Goal: Communication & Community: Answer question/provide support

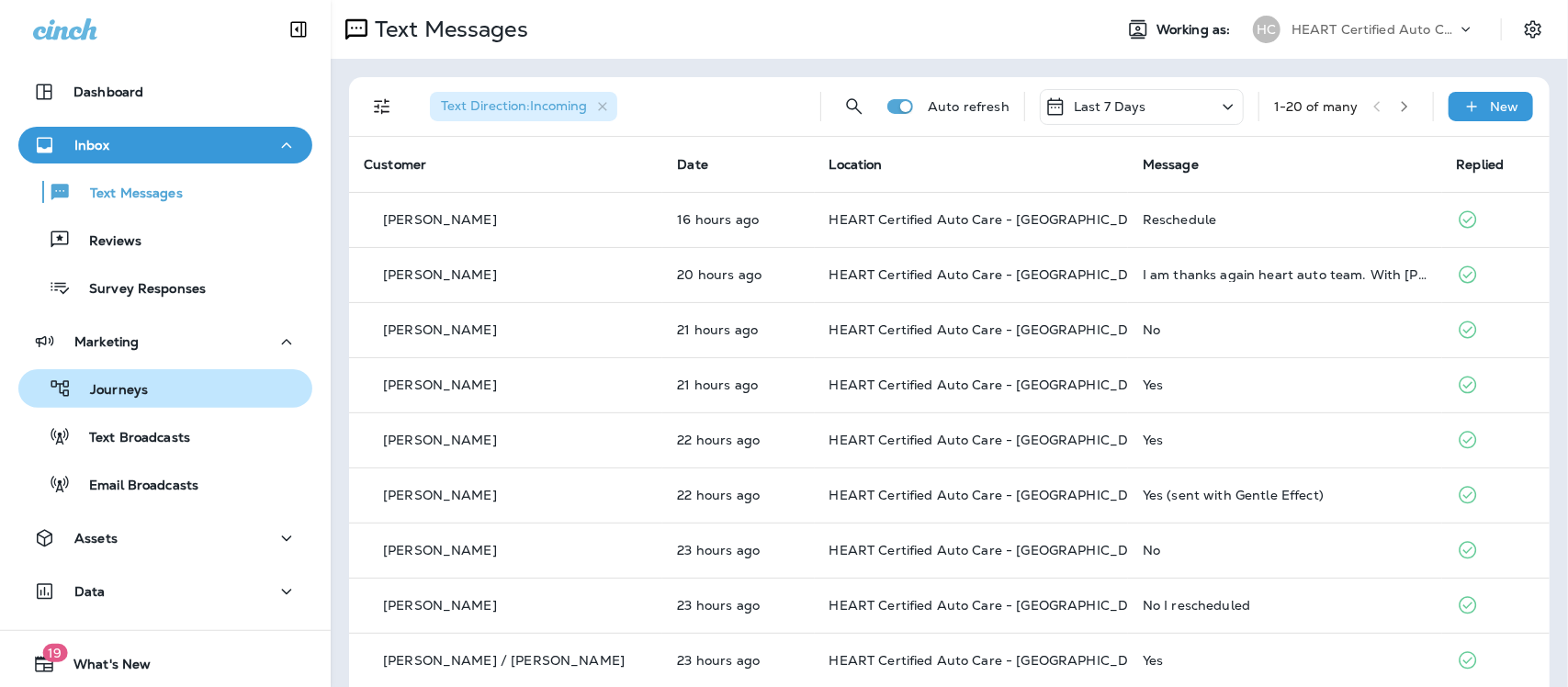
click at [107, 387] on p "Journeys" at bounding box center [109, 391] width 76 height 18
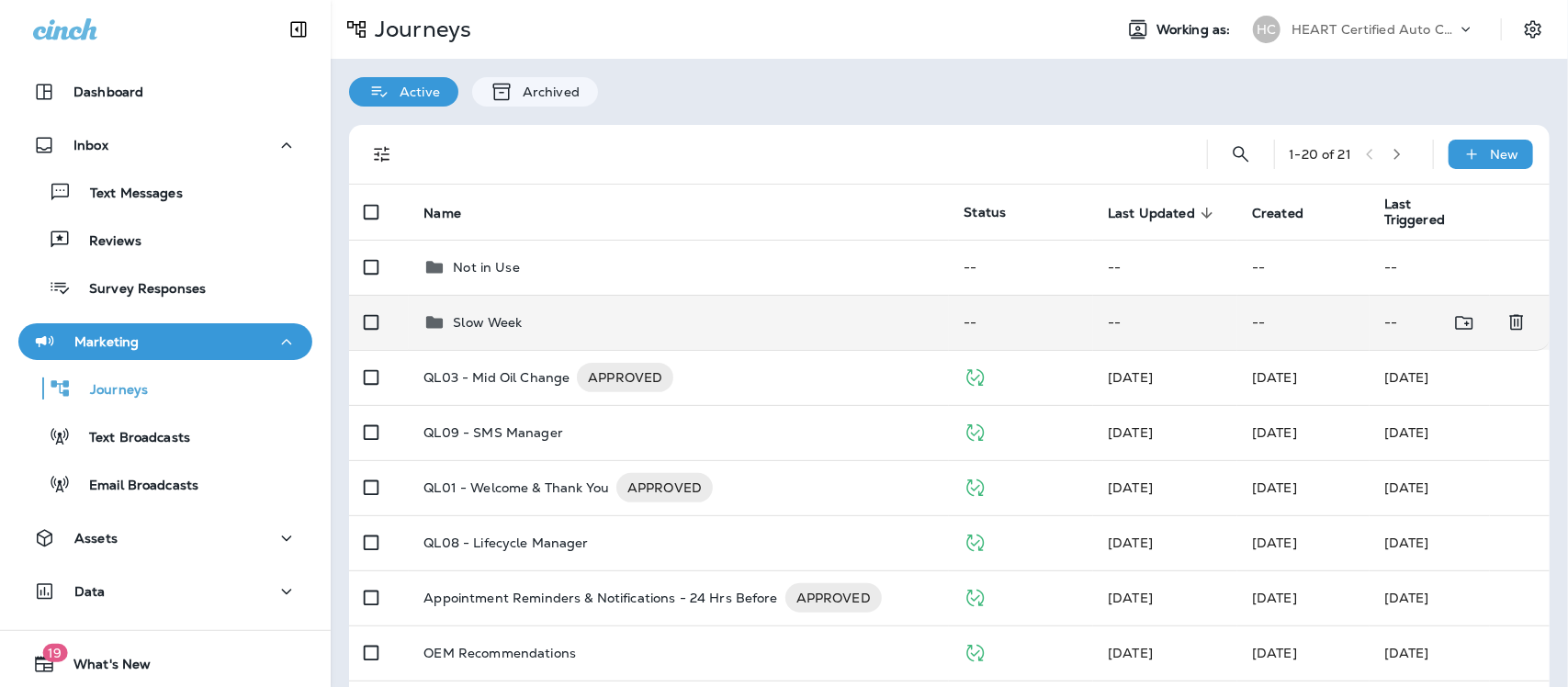
click at [470, 329] on p "Slow Week" at bounding box center [487, 322] width 69 height 15
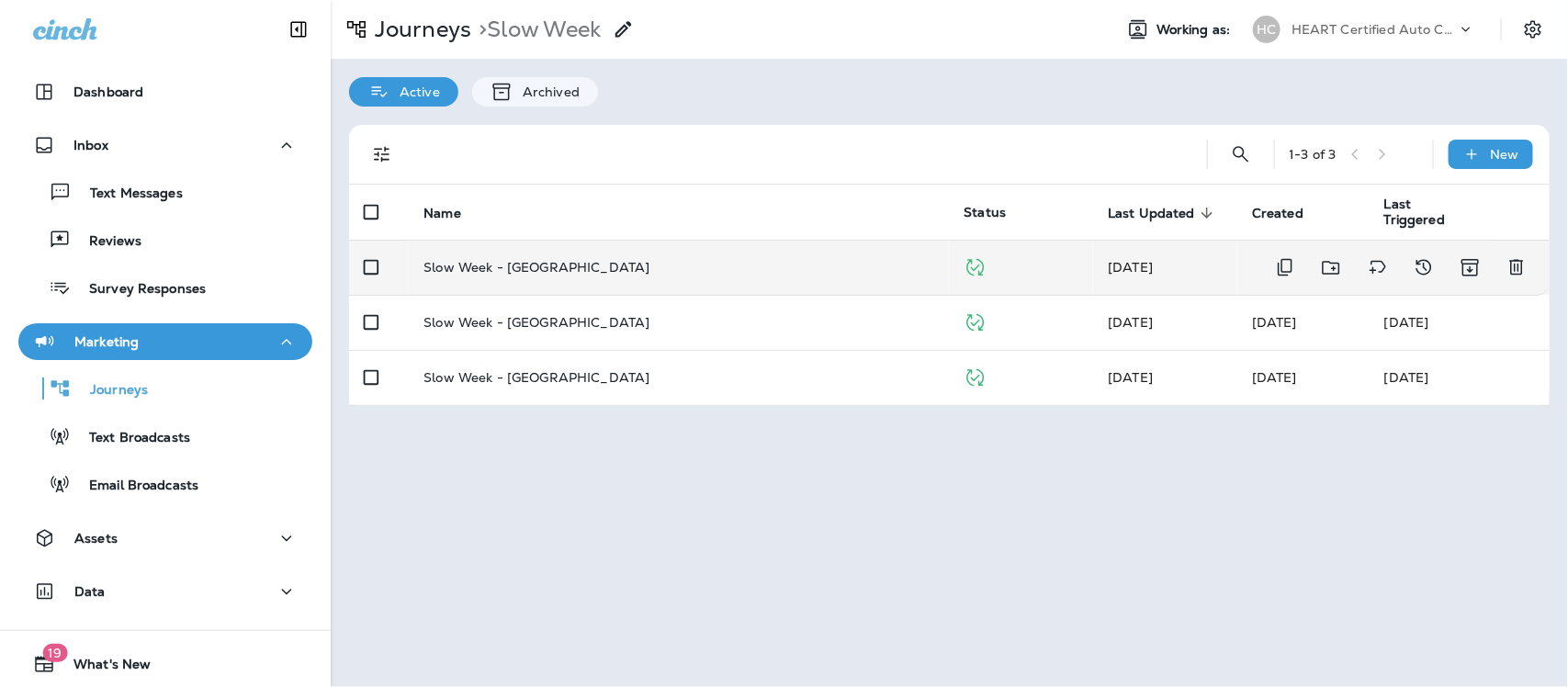
click at [507, 266] on p "Slow Week - [GEOGRAPHIC_DATA]" at bounding box center [536, 266] width 226 height 15
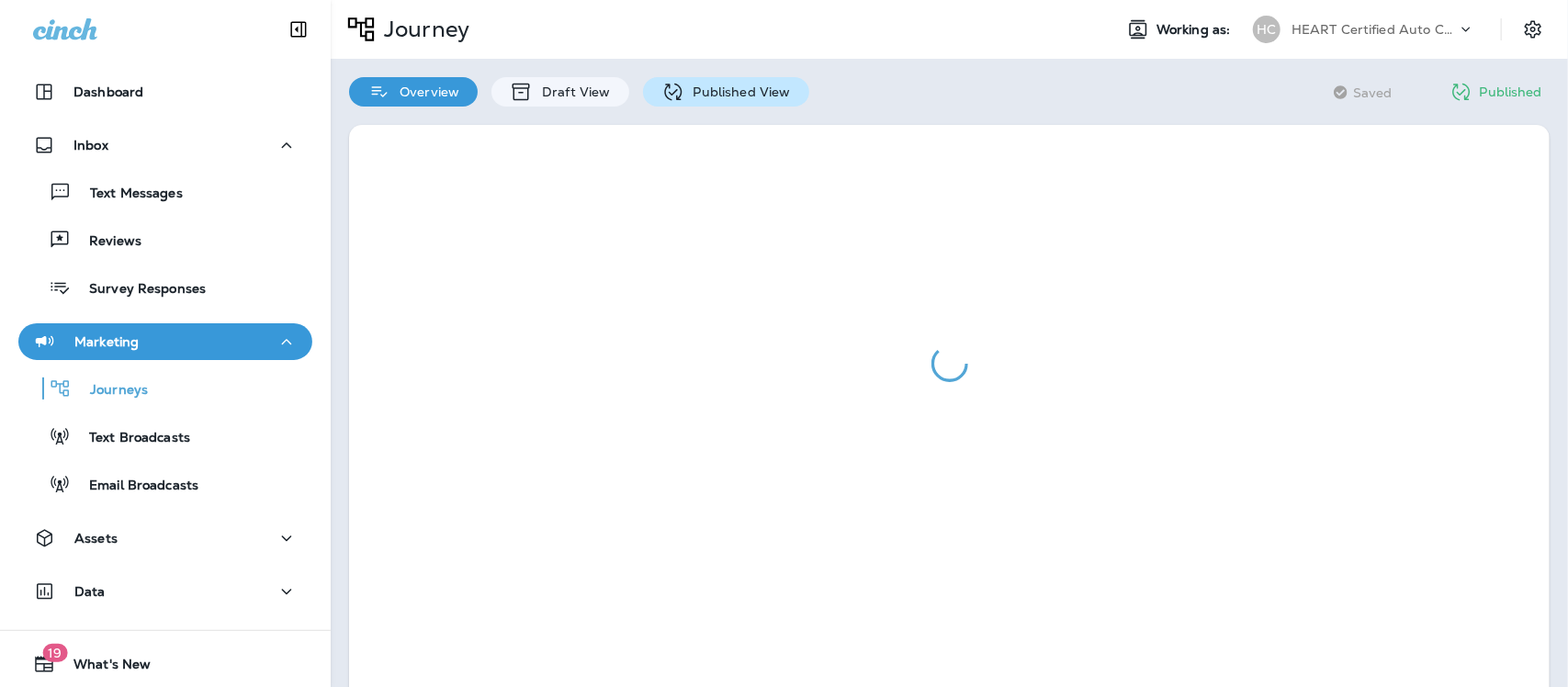
click at [744, 95] on p "Published View" at bounding box center [738, 91] width 107 height 15
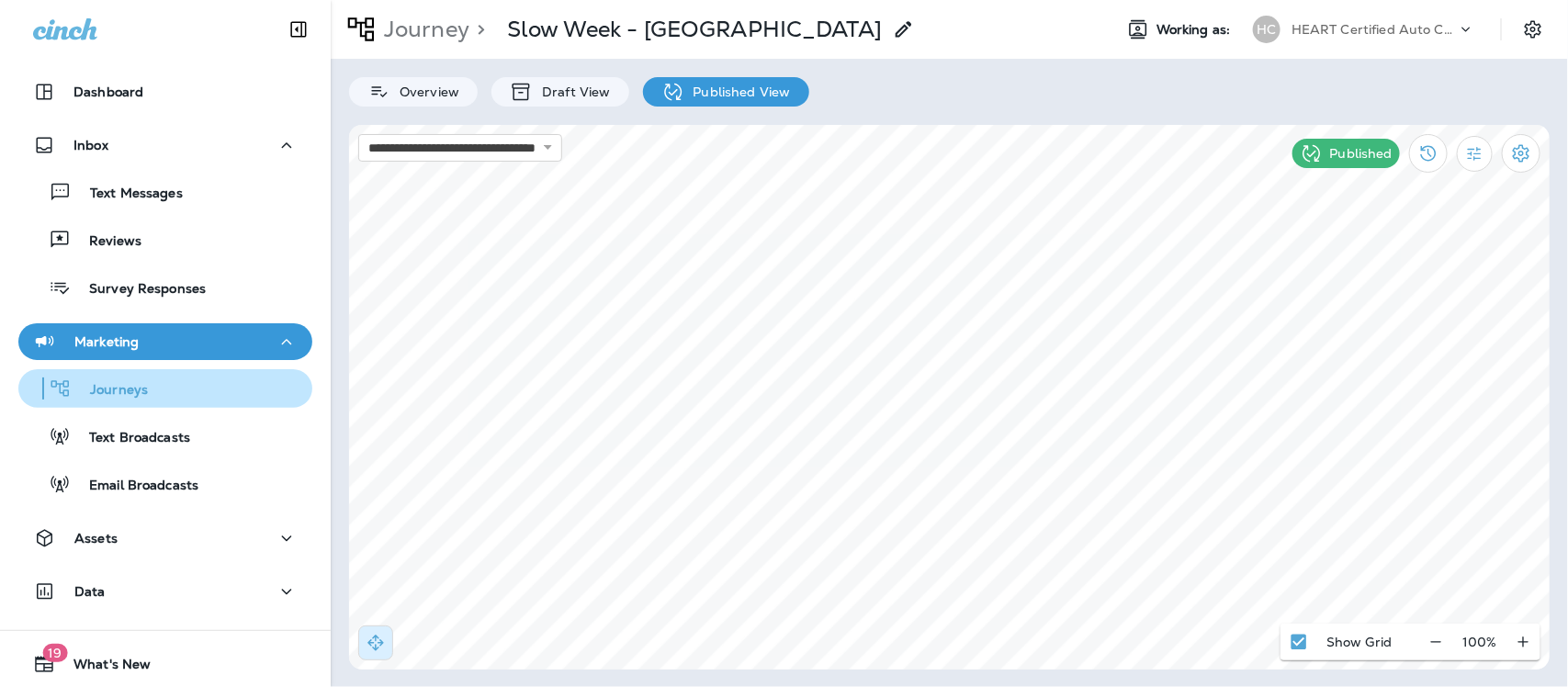
click at [125, 391] on p "Journeys" at bounding box center [109, 391] width 76 height 18
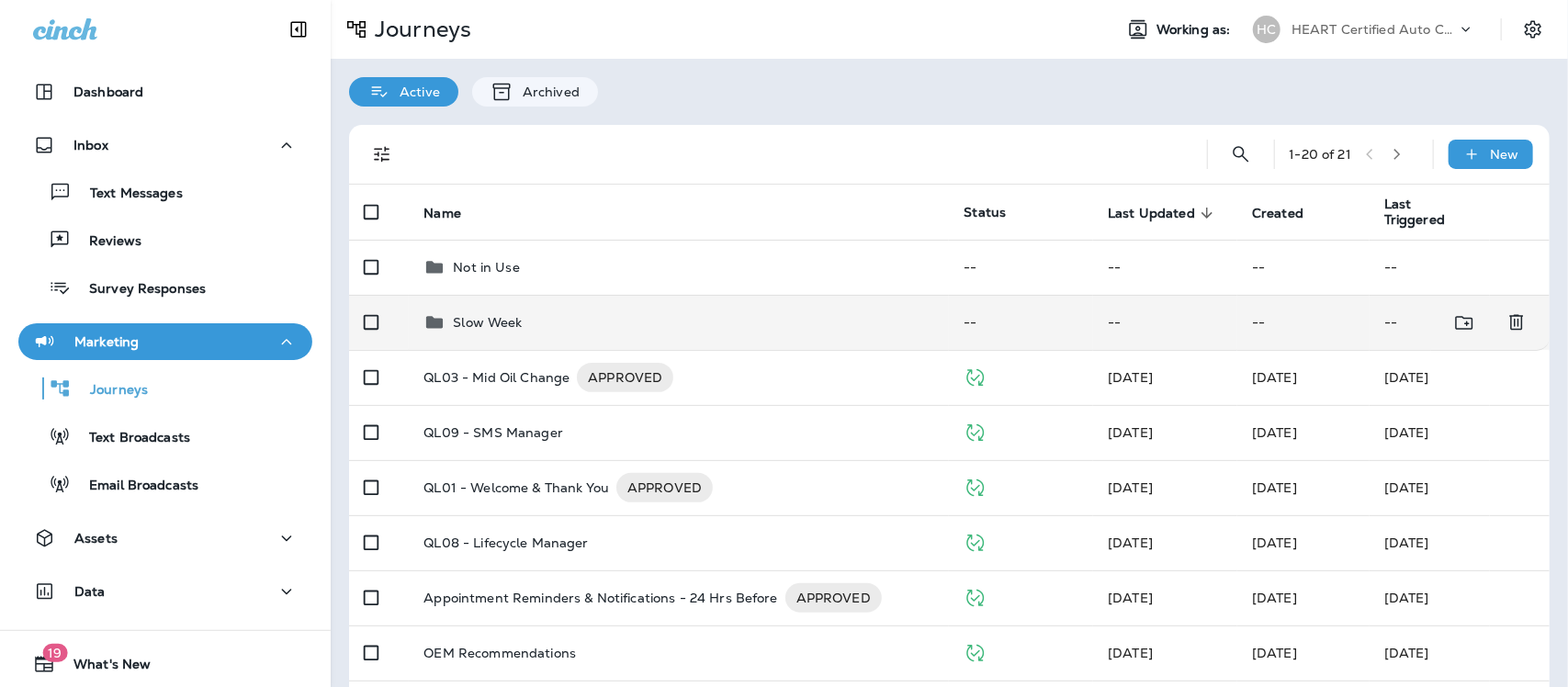
click at [478, 323] on p "Slow Week" at bounding box center [487, 322] width 69 height 15
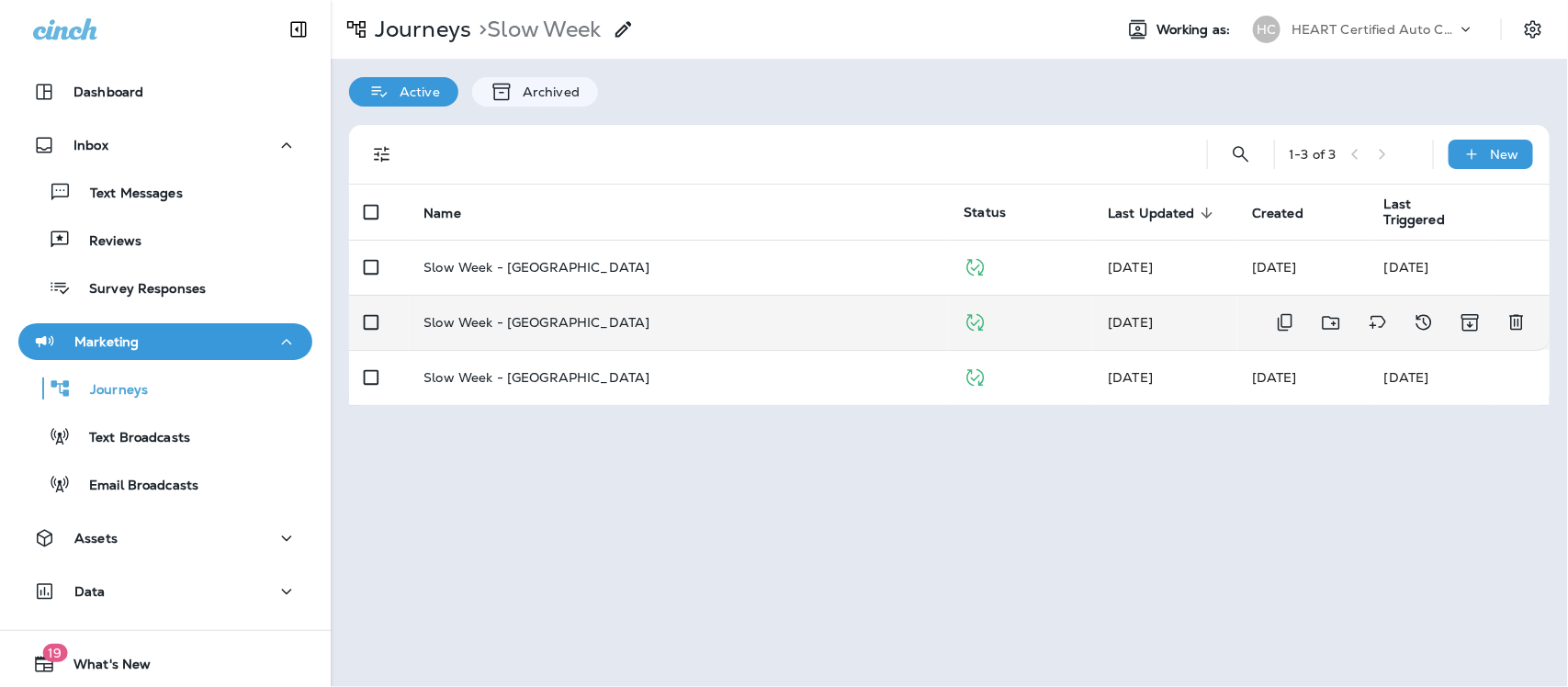
click at [528, 315] on p "Slow Week - [GEOGRAPHIC_DATA]" at bounding box center [536, 322] width 226 height 15
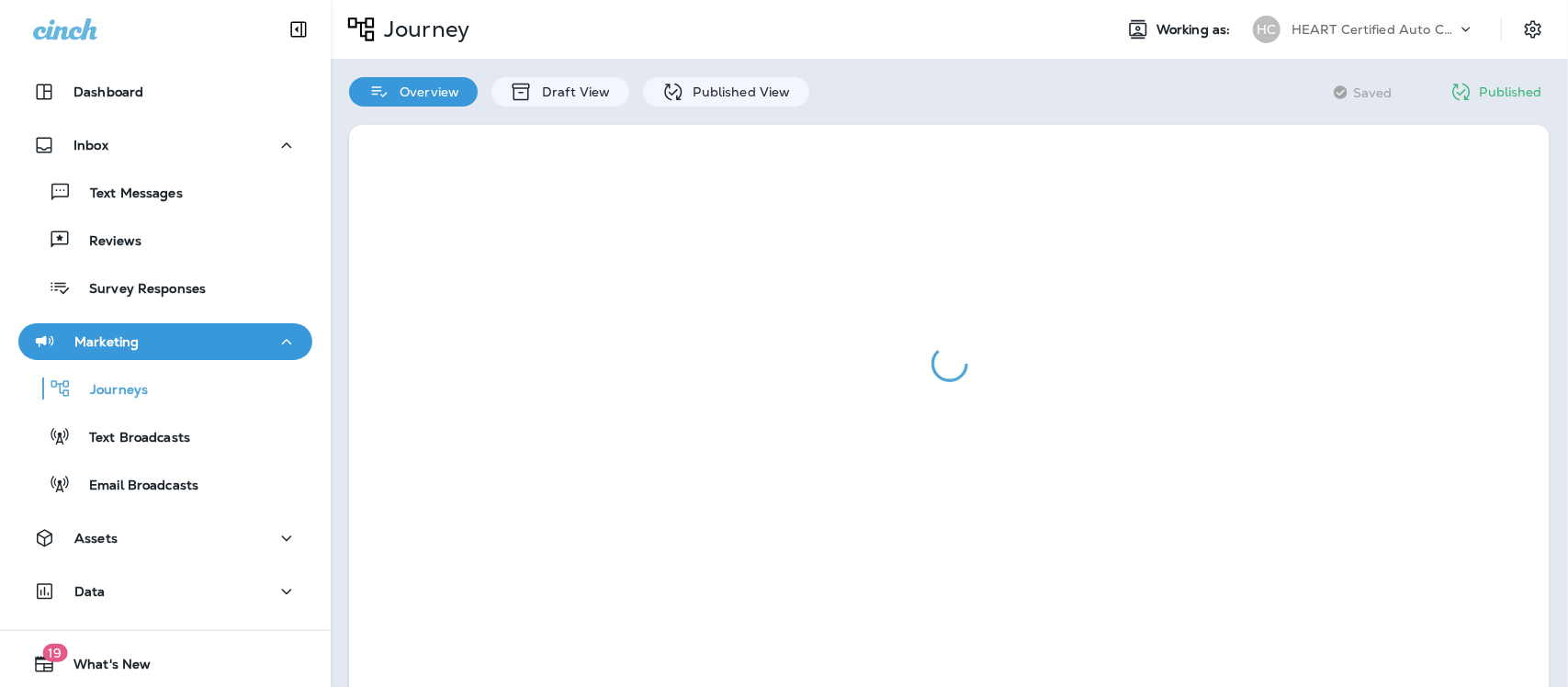
click at [754, 75] on div "Overview Draft View Published View" at bounding box center [579, 82] width 497 height 48
click at [753, 93] on p "Published View" at bounding box center [738, 91] width 107 height 15
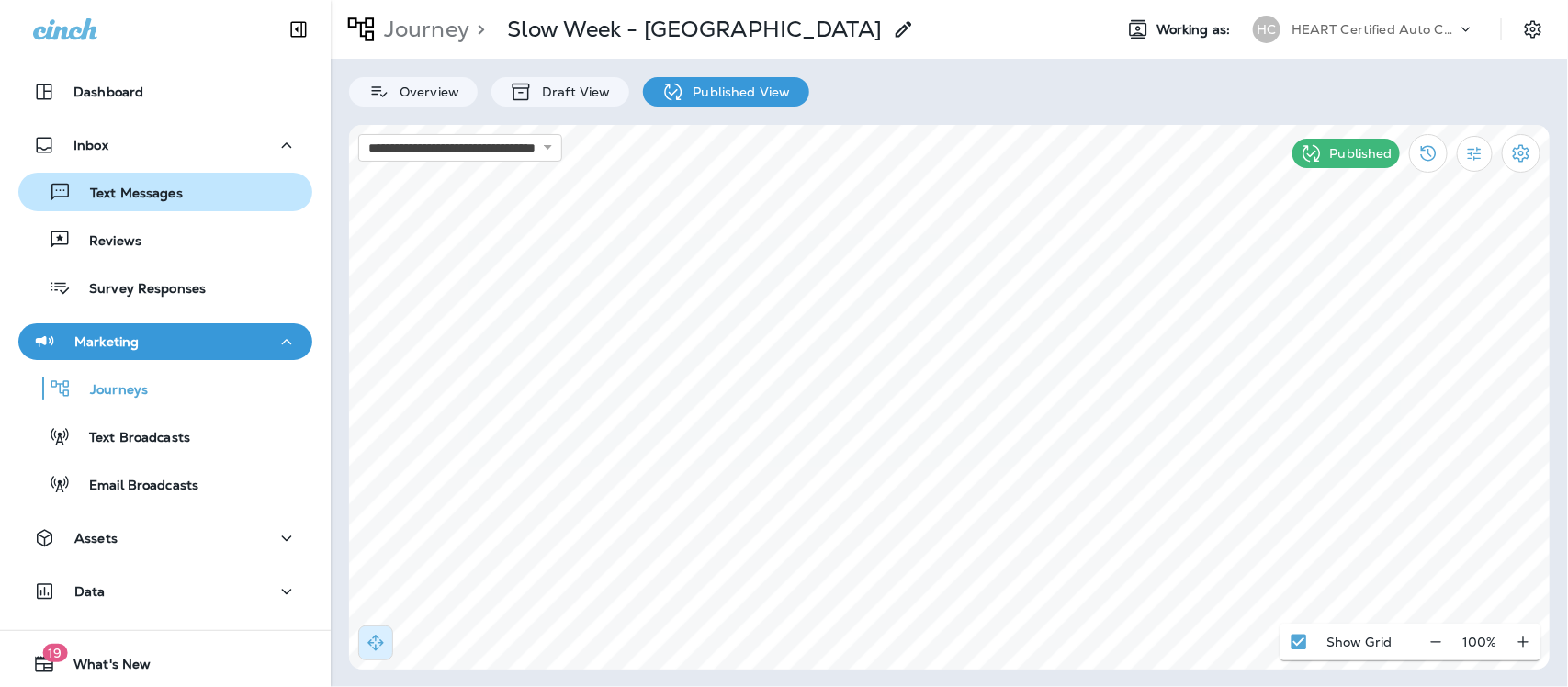
click at [153, 193] on p "Text Messages" at bounding box center [127, 194] width 111 height 18
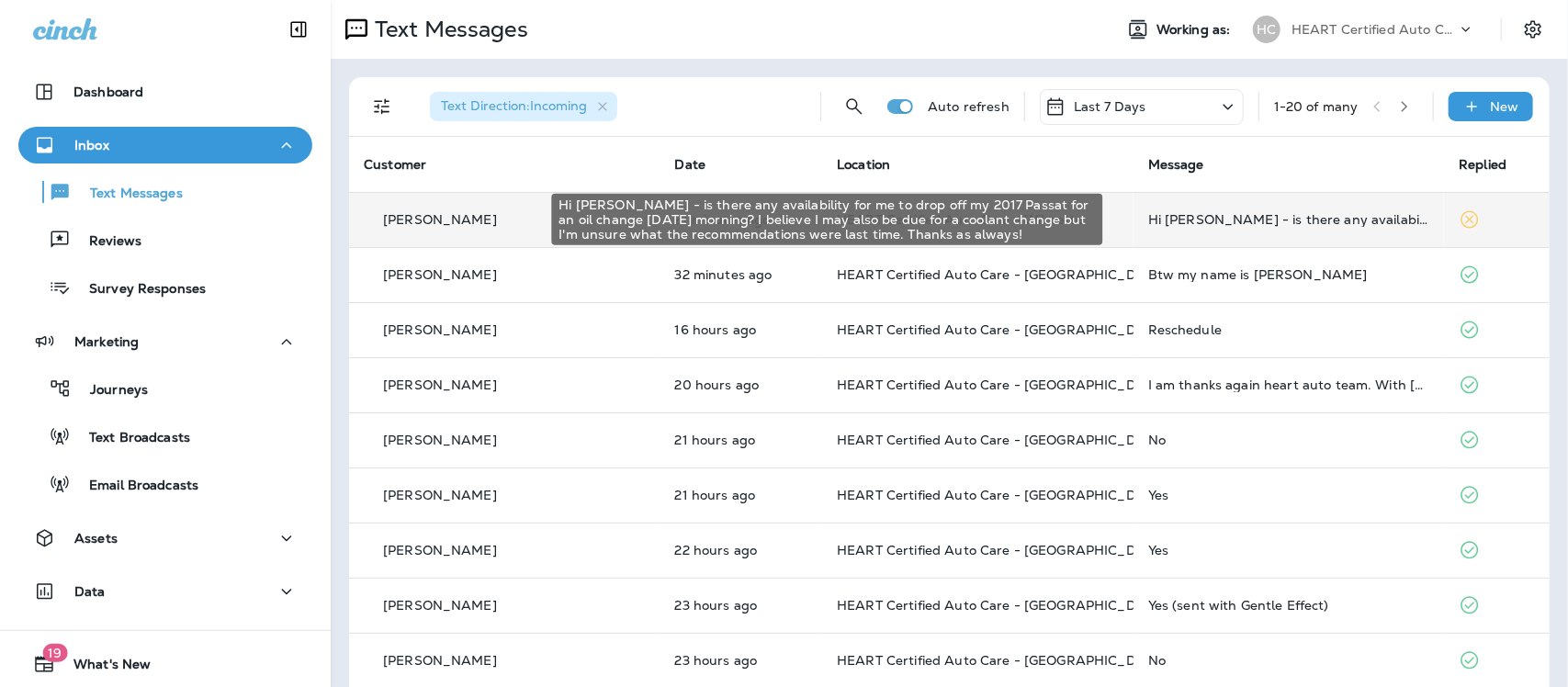
click at [1192, 223] on div "Hi [PERSON_NAME] - is there any availability for me to drop off my 2017 Passat …" at bounding box center [1289, 219] width 282 height 15
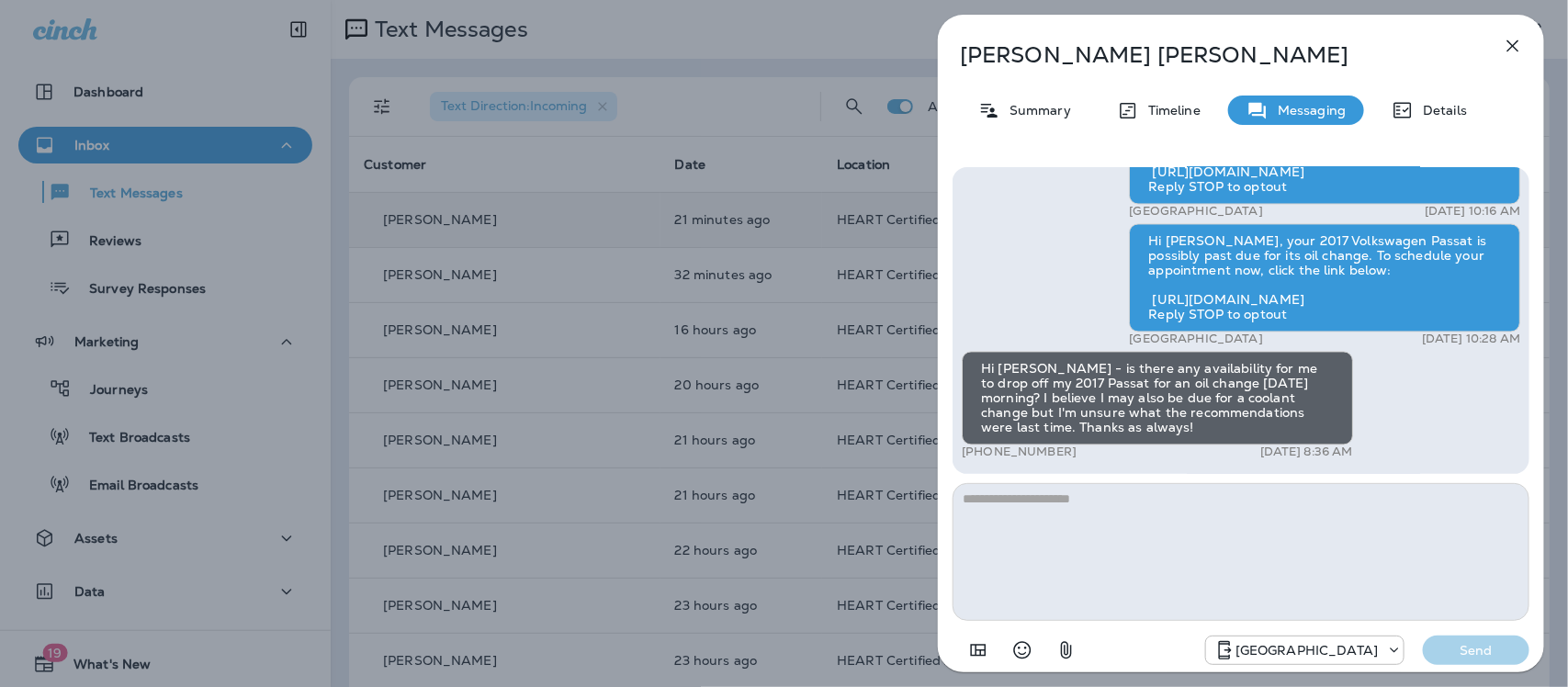
click at [1172, 511] on textarea at bounding box center [1241, 551] width 576 height 138
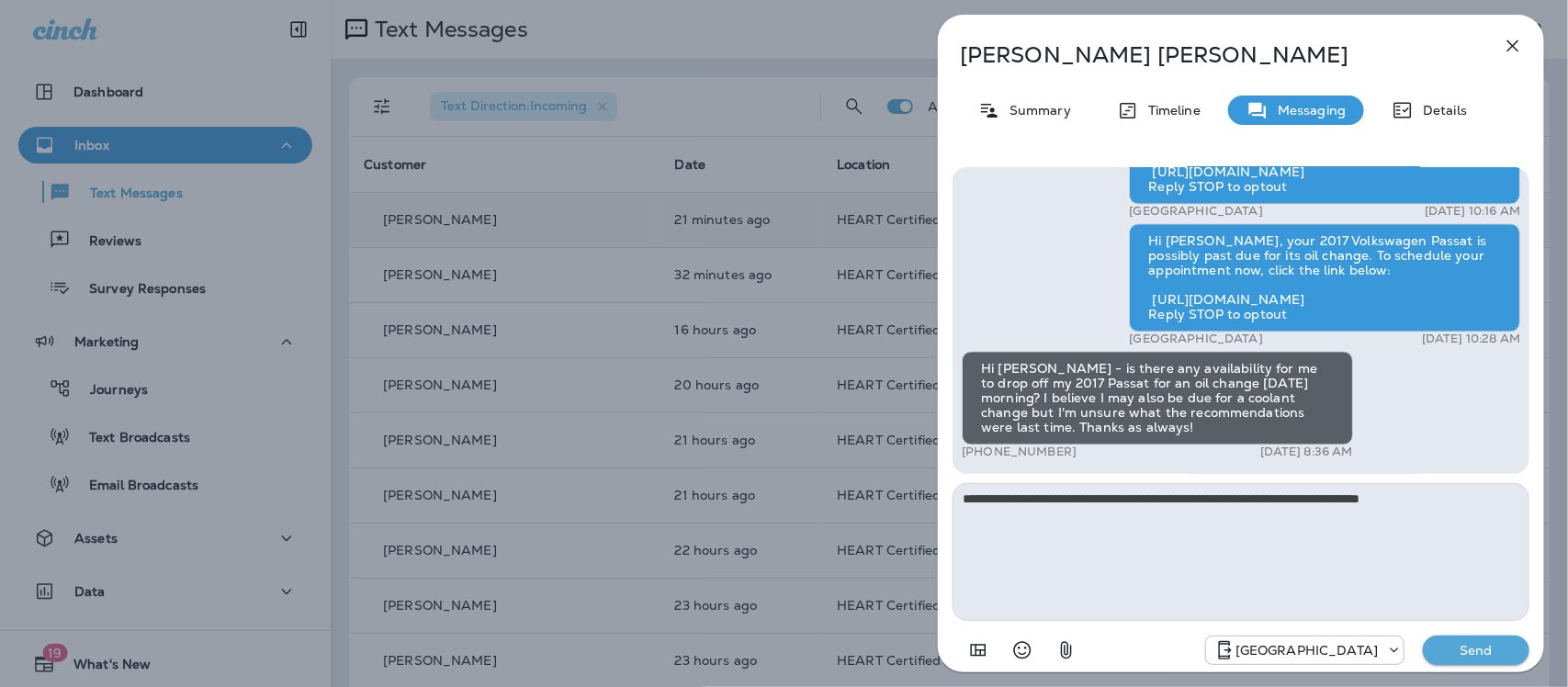
type textarea "**********"
click at [1453, 653] on p "Send" at bounding box center [1476, 649] width 77 height 17
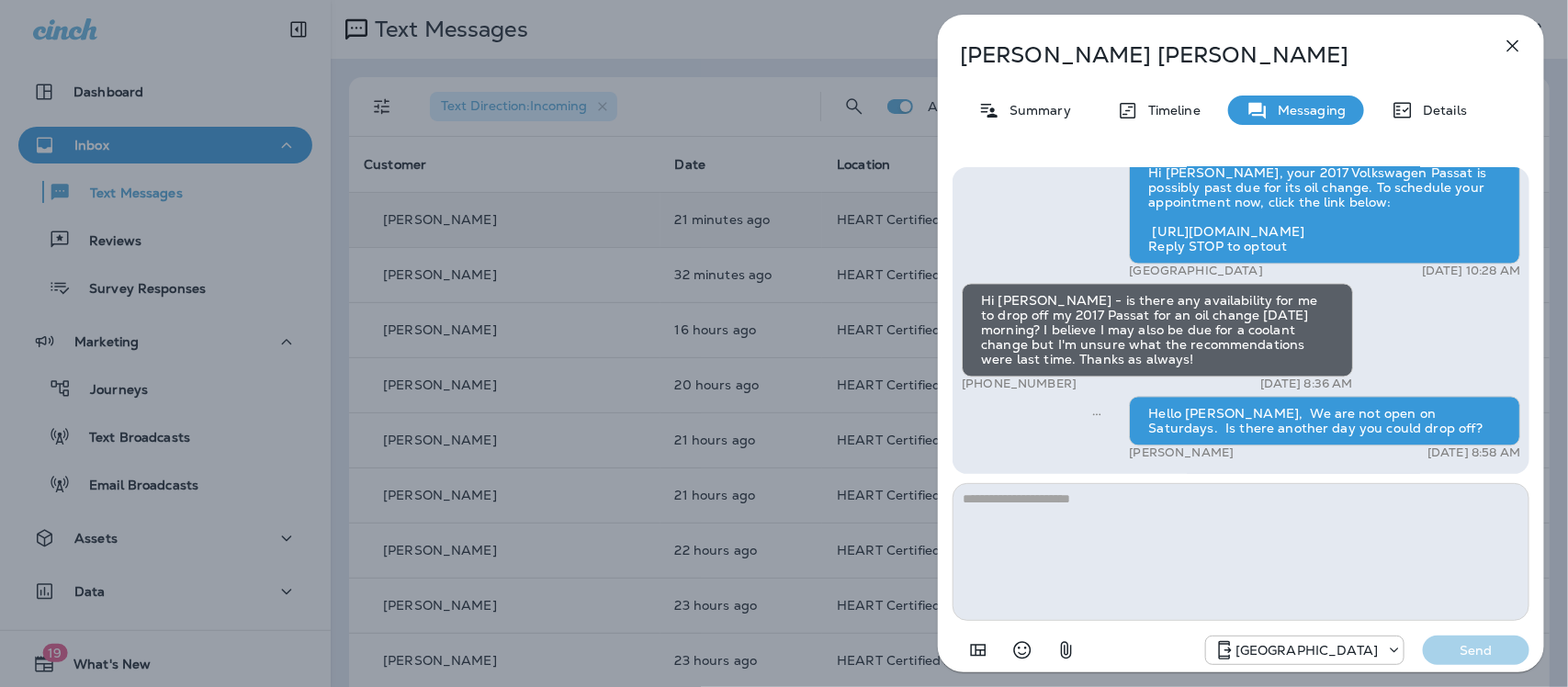
click at [1521, 44] on icon "button" at bounding box center [1513, 46] width 22 height 22
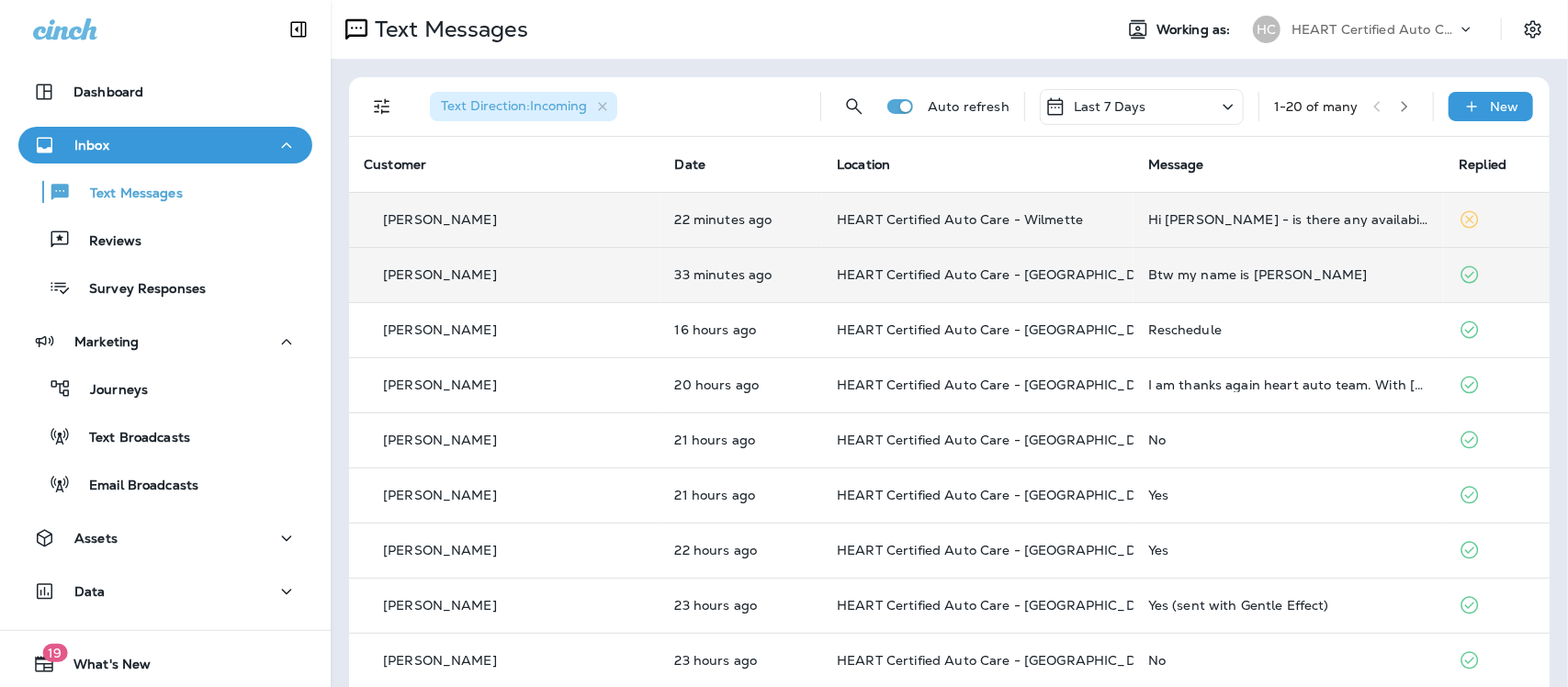
click at [1154, 282] on td "Btw my name is [PERSON_NAME]" at bounding box center [1289, 274] width 311 height 55
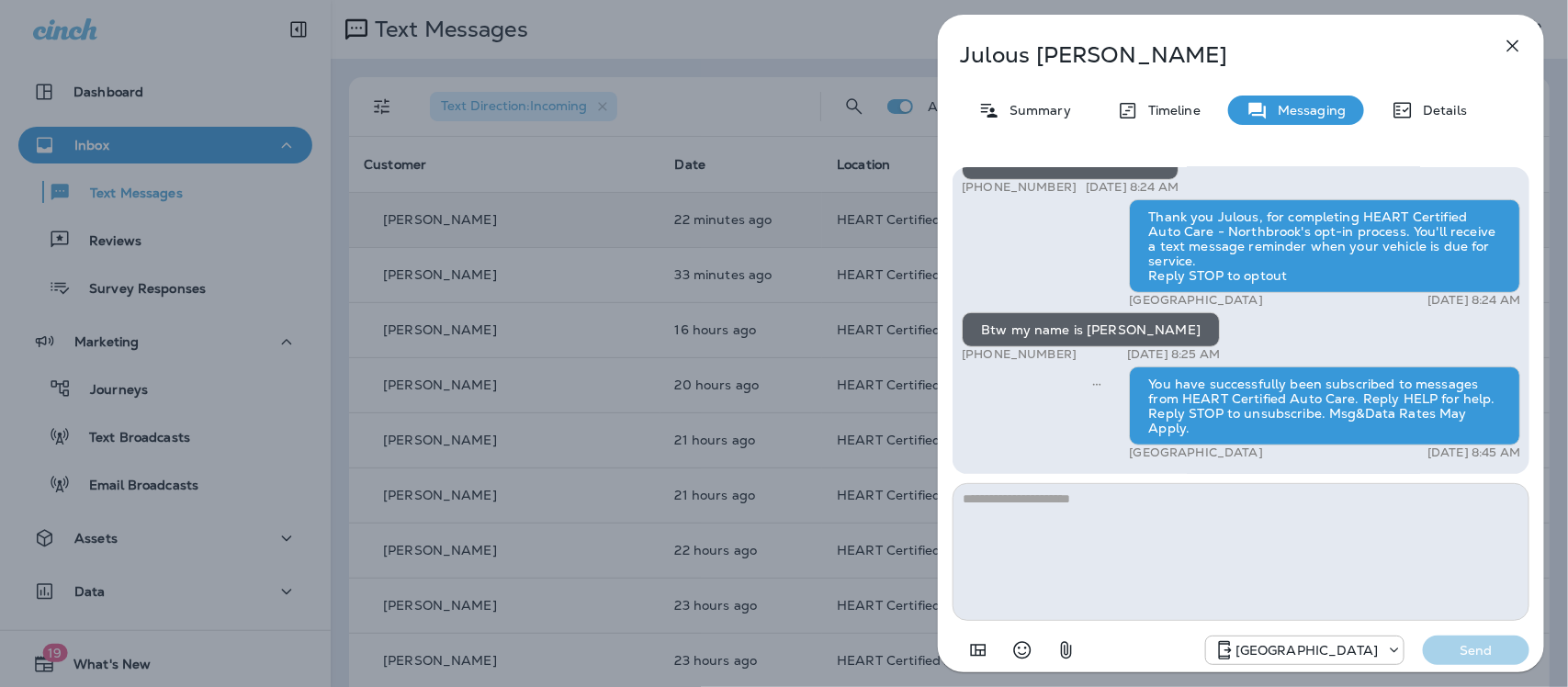
click at [1086, 507] on textarea at bounding box center [1241, 551] width 576 height 138
type textarea "**********"
click at [1490, 651] on p "Send" at bounding box center [1476, 649] width 77 height 17
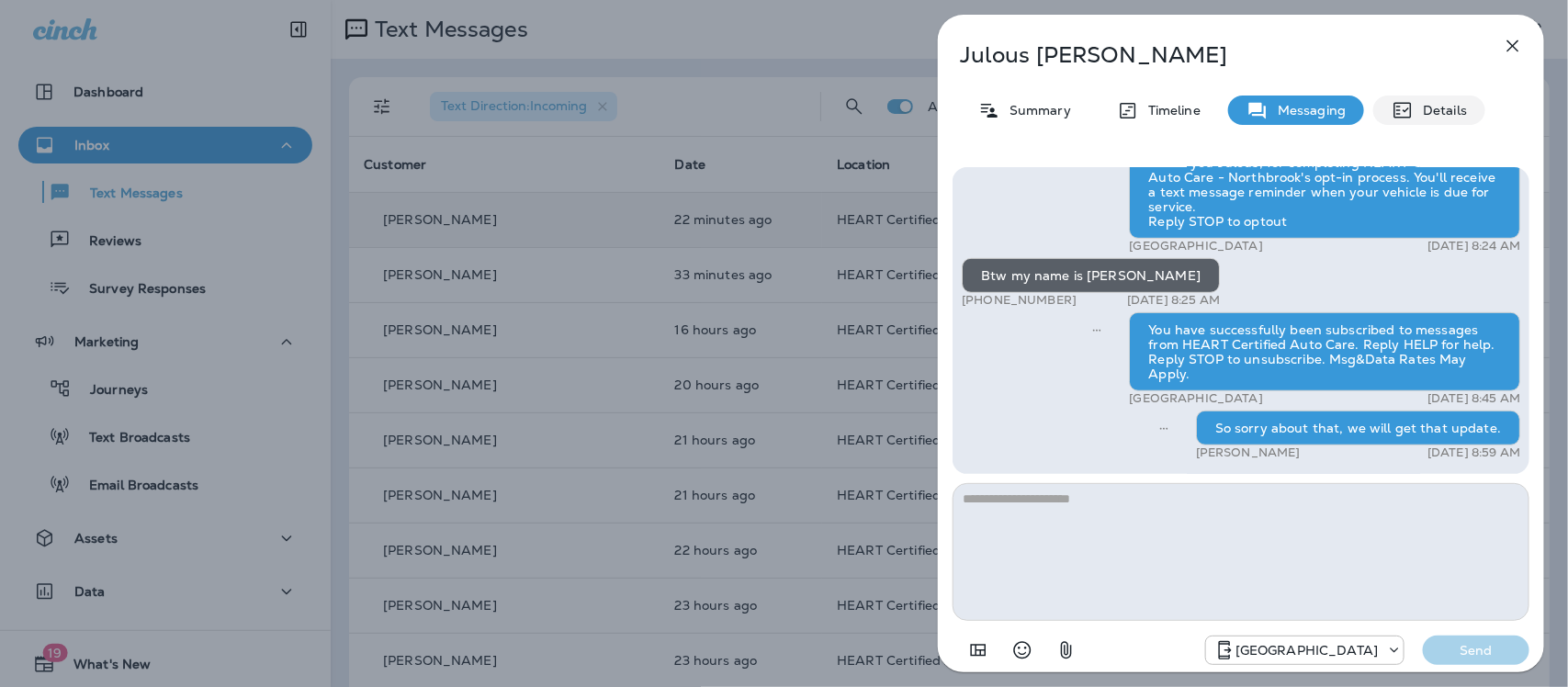
click at [1445, 107] on p "Details" at bounding box center [1440, 110] width 53 height 15
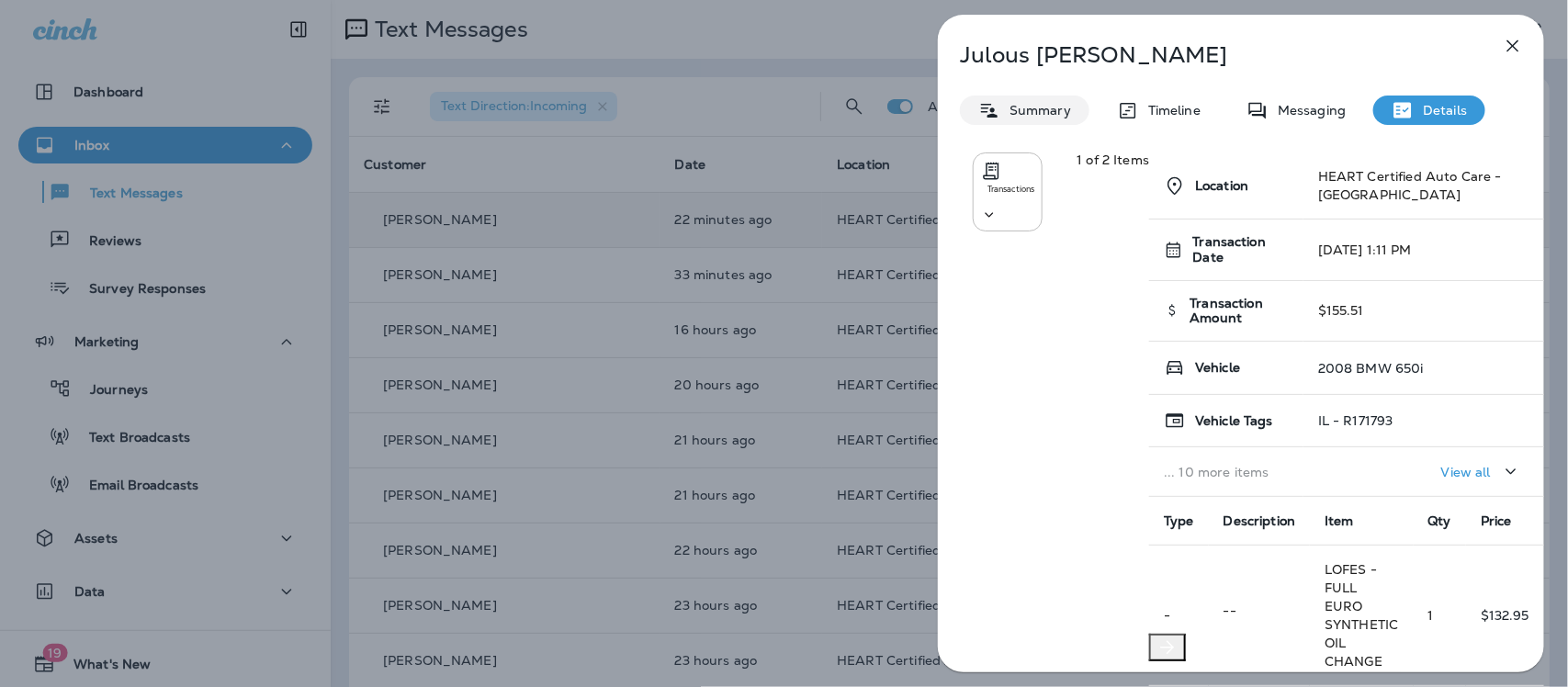
click at [1057, 113] on p "Summary" at bounding box center [1035, 110] width 70 height 15
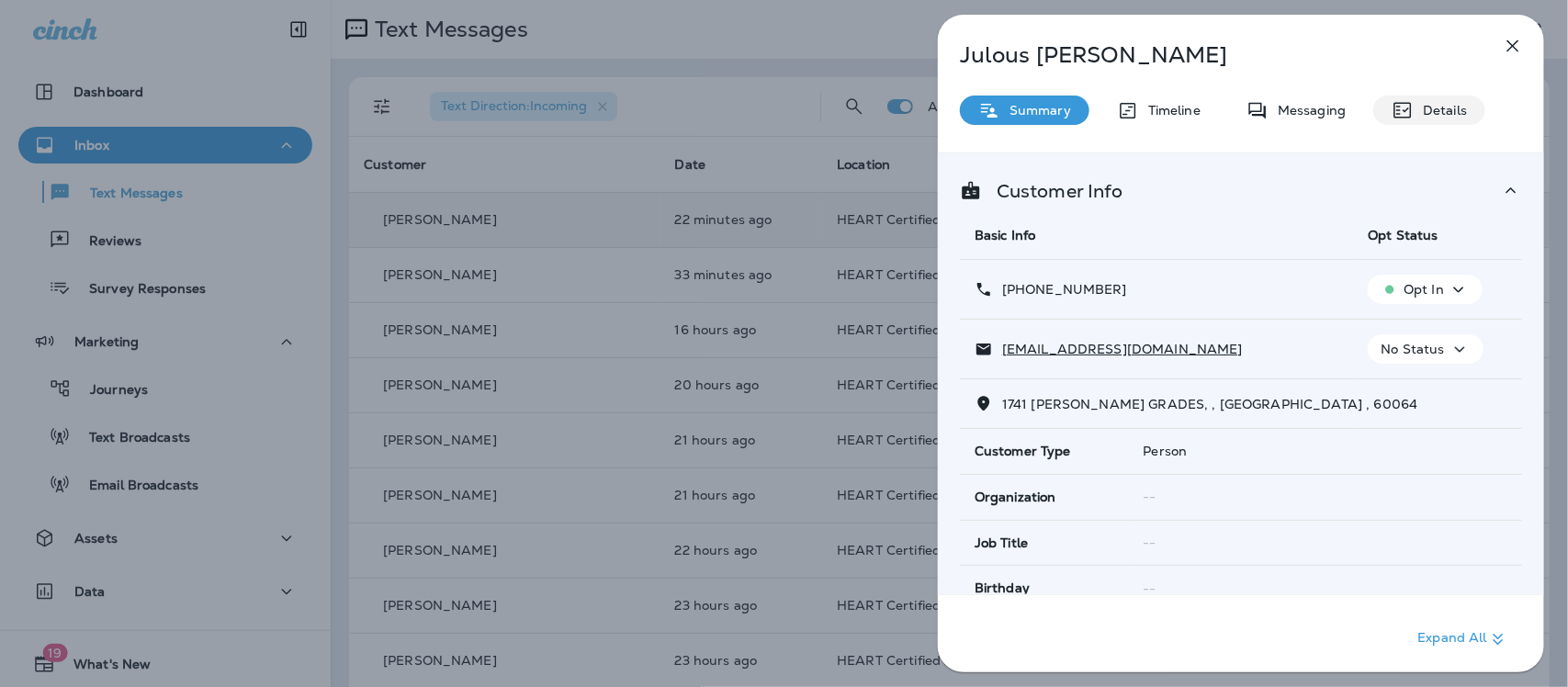
click at [1449, 110] on p "Details" at bounding box center [1440, 110] width 53 height 15
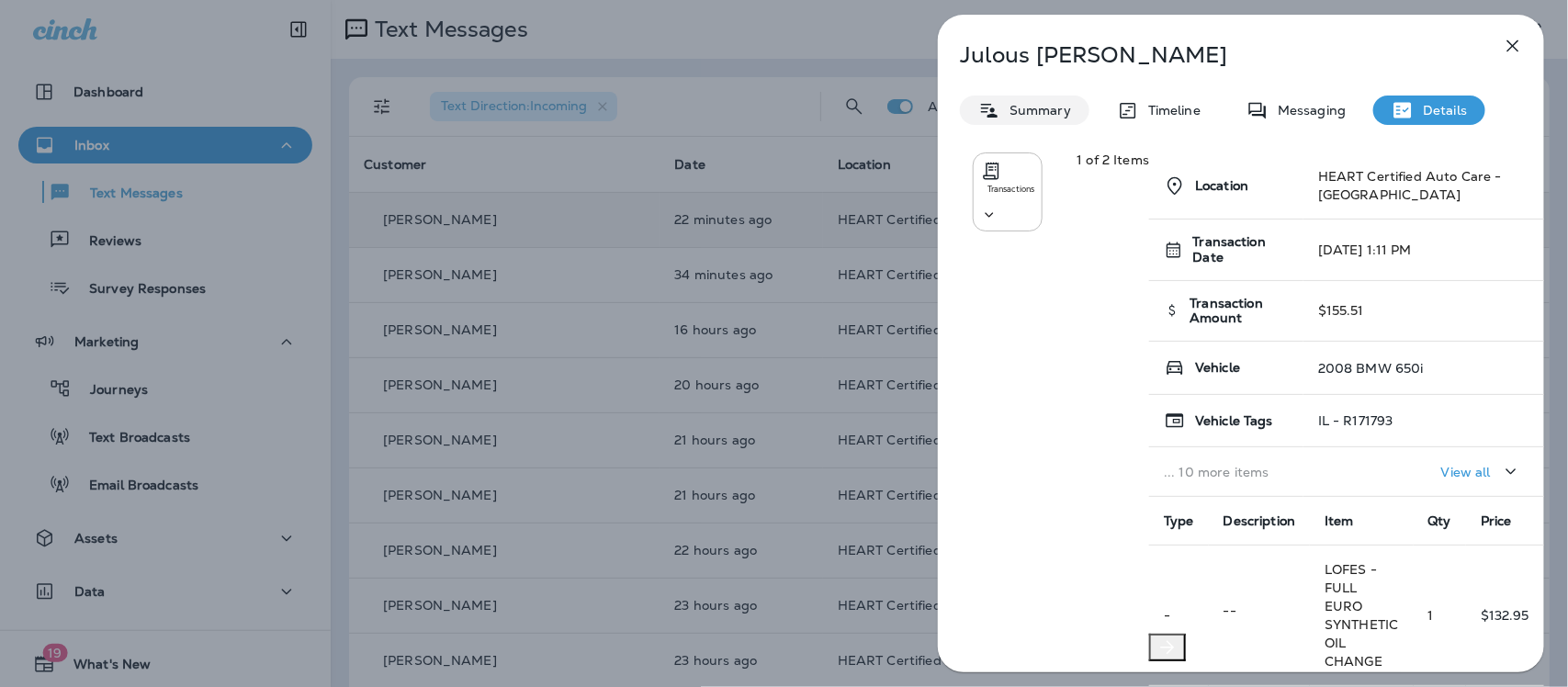
click at [1062, 111] on p "Summary" at bounding box center [1035, 110] width 70 height 15
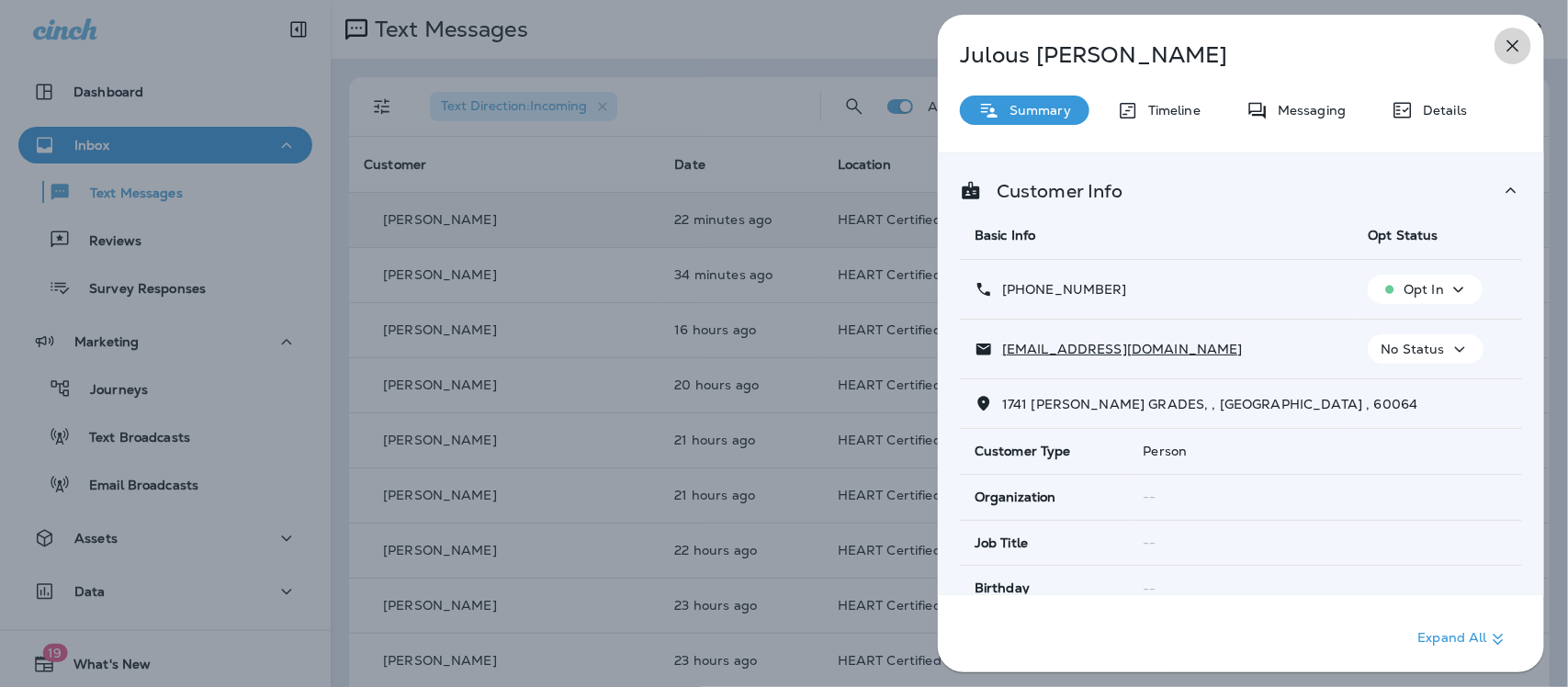
click at [1511, 39] on icon "button" at bounding box center [1513, 46] width 22 height 22
